Goal: Information Seeking & Learning: Learn about a topic

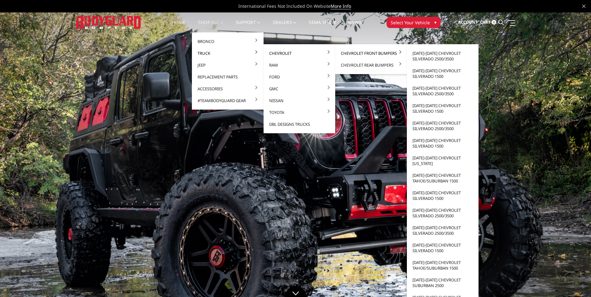
click at [350, 51] on link "Chevrolet Front Bumpers" at bounding box center [371, 53] width 67 height 12
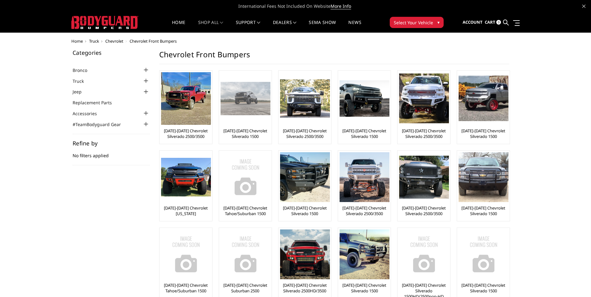
click at [256, 129] on link "[DATE]-[DATE] Chevrolet Silverado 1500" at bounding box center [246, 133] width 50 height 11
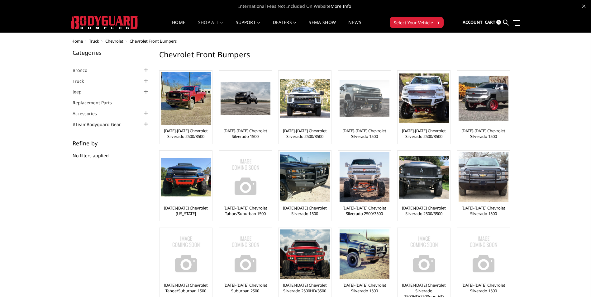
click at [380, 103] on img at bounding box center [365, 98] width 50 height 37
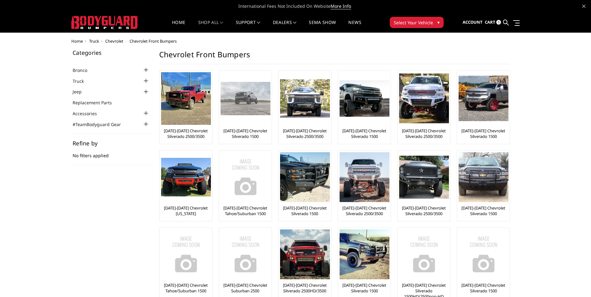
click at [247, 105] on img at bounding box center [246, 98] width 50 height 33
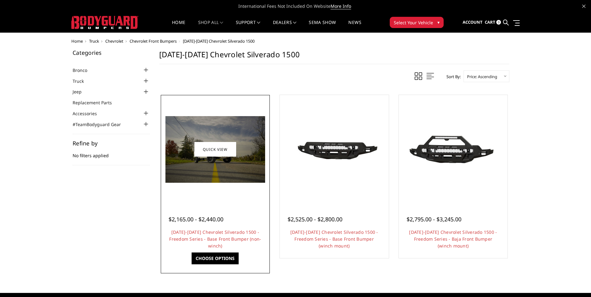
drag, startPoint x: 0, startPoint y: 0, endPoint x: 247, endPoint y: 107, distance: 268.7
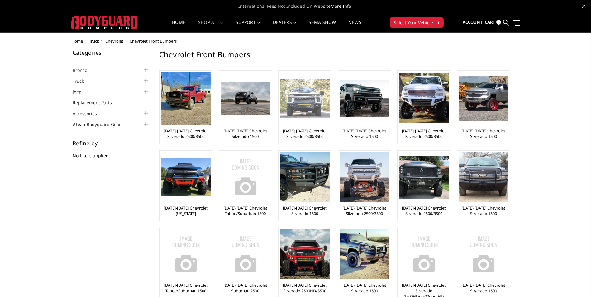
click at [306, 136] on link "[DATE]-[DATE] Chevrolet Silverado 2500/3500" at bounding box center [305, 133] width 50 height 11
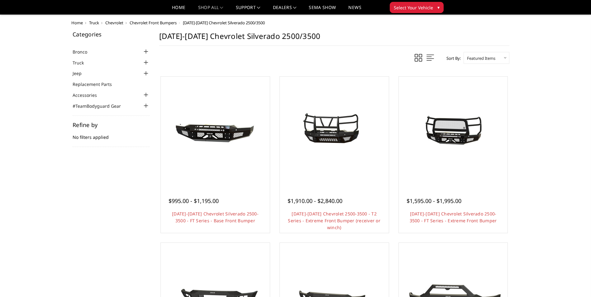
scroll to position [31, 0]
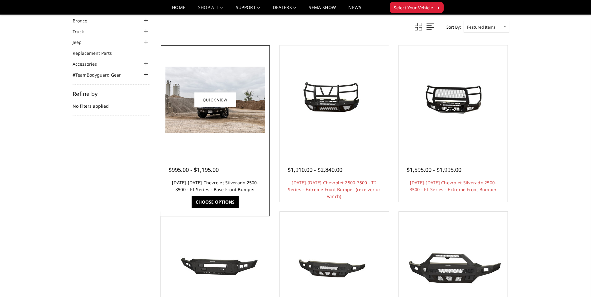
click at [199, 182] on link "[DATE]-[DATE] Chevrolet Silverado 2500-3500 - FT Series - Base Front Bumper" at bounding box center [215, 186] width 87 height 13
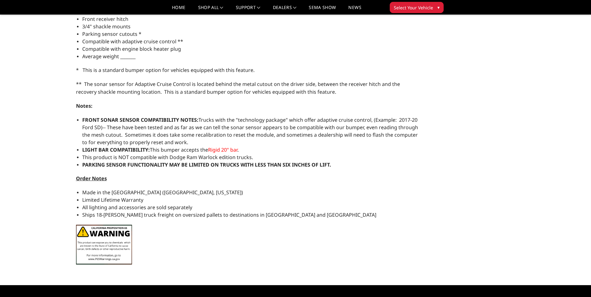
scroll to position [281, 0]
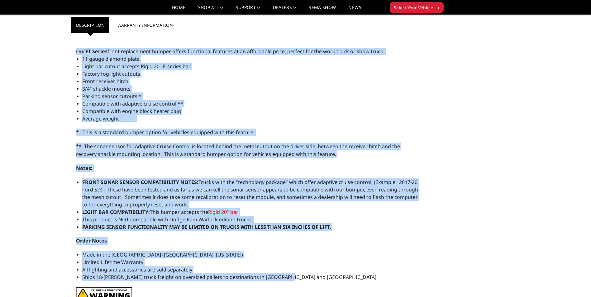
drag, startPoint x: 76, startPoint y: 52, endPoint x: 290, endPoint y: 278, distance: 310.8
click at [290, 278] on div "Our FT Series front replacement bumper offers functional features at an afforda…" at bounding box center [247, 184] width 353 height 296
copy div "Our FT Series front replacement bumper offers functional features at an afforda…"
